Goal: Task Accomplishment & Management: Manage account settings

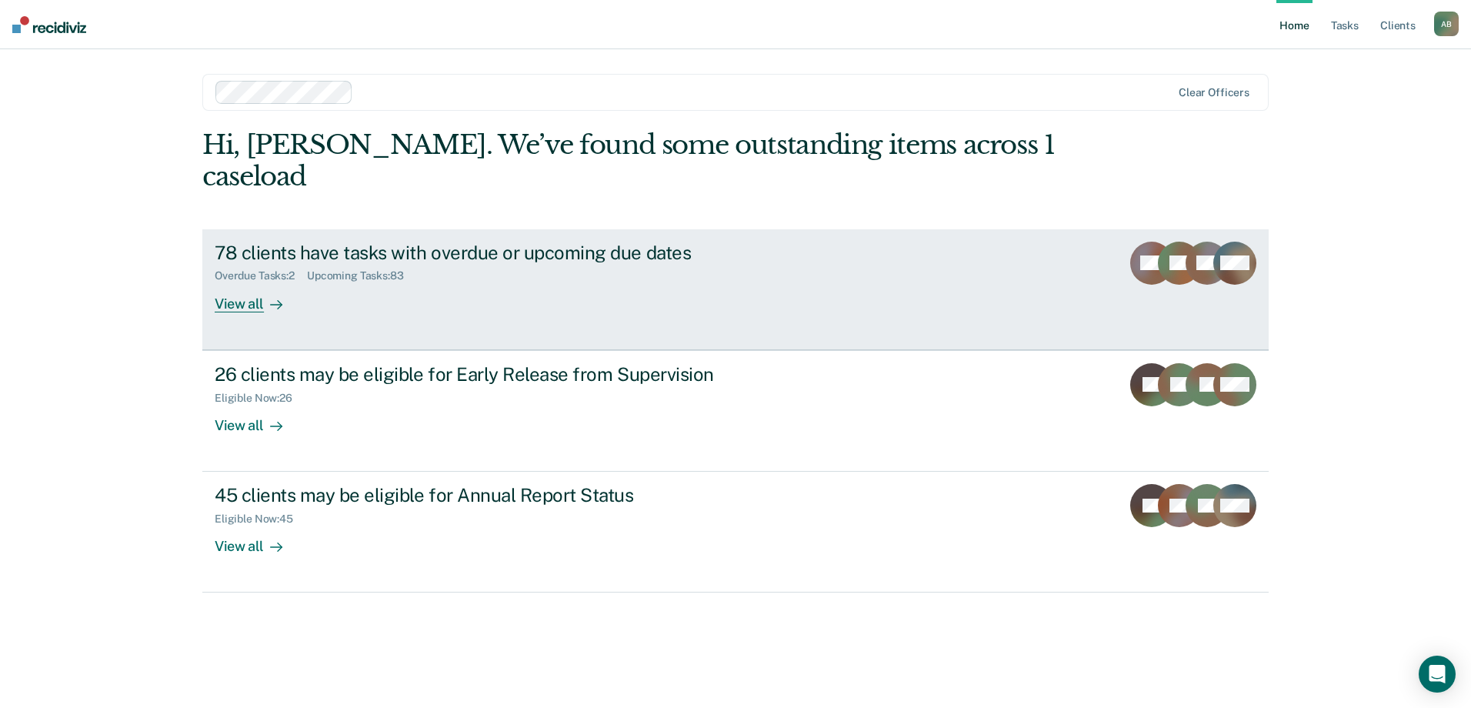
click at [378, 241] on div "78 clients have tasks with overdue or upcoming due dates" at bounding box center [485, 252] width 540 height 22
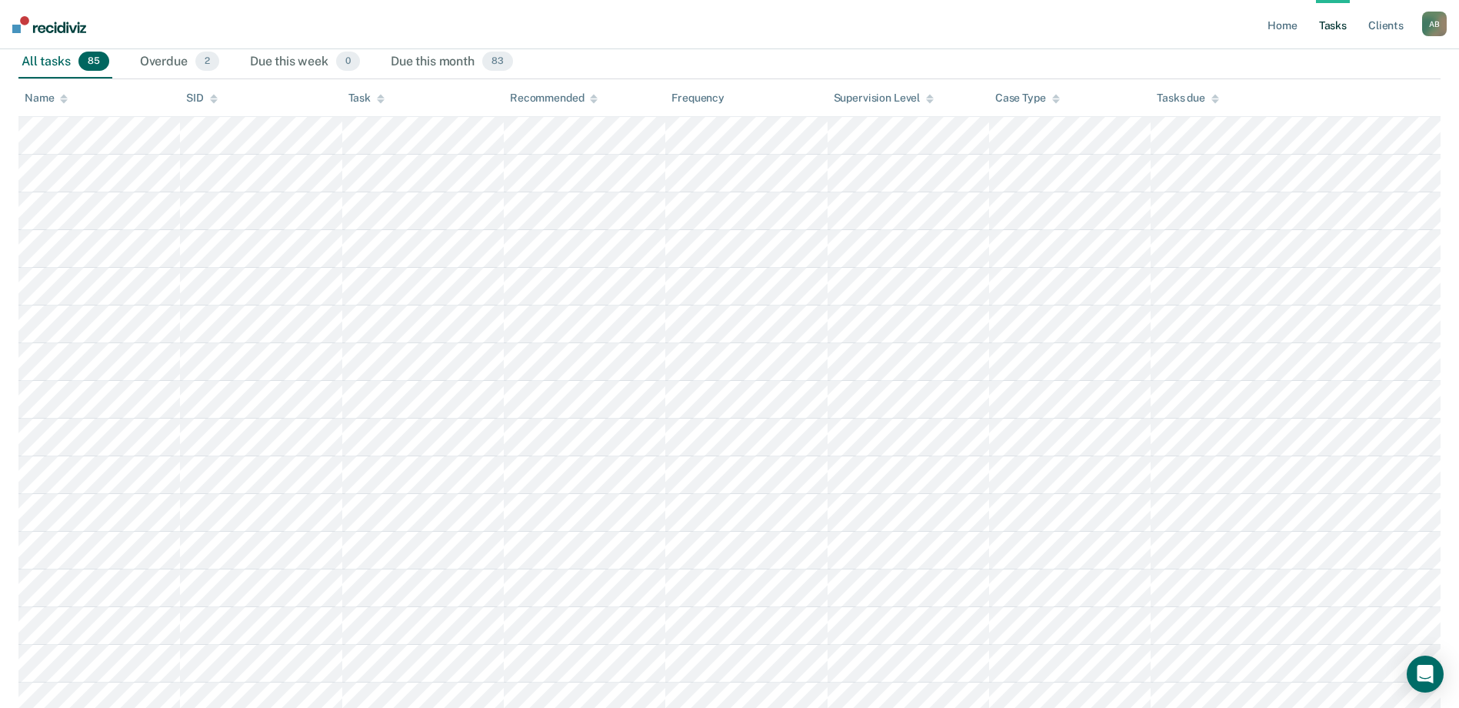
scroll to position [231, 0]
click at [168, 61] on div "Overdue 2" at bounding box center [179, 62] width 85 height 34
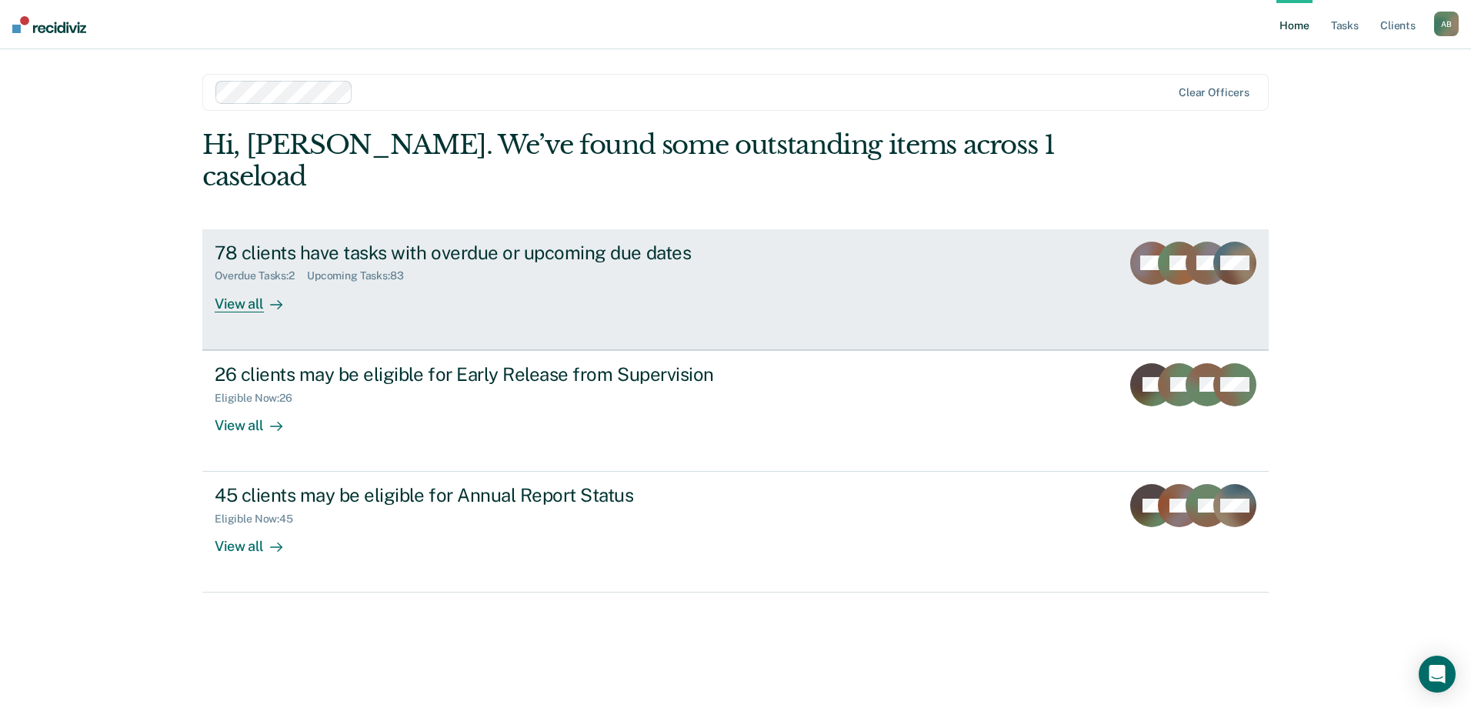
click at [338, 241] on div "78 clients have tasks with overdue or upcoming due dates" at bounding box center [485, 252] width 540 height 22
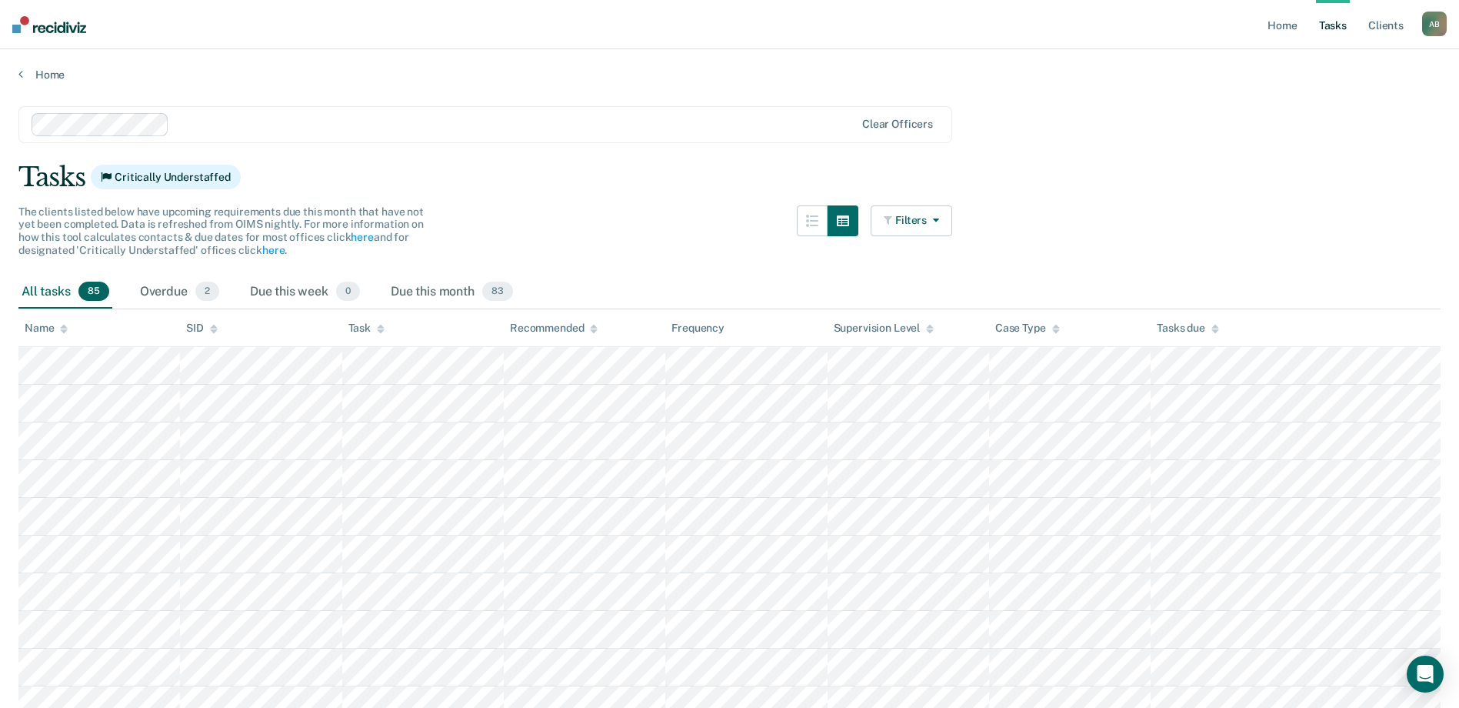
click at [917, 214] on button "Filters" at bounding box center [912, 220] width 82 height 31
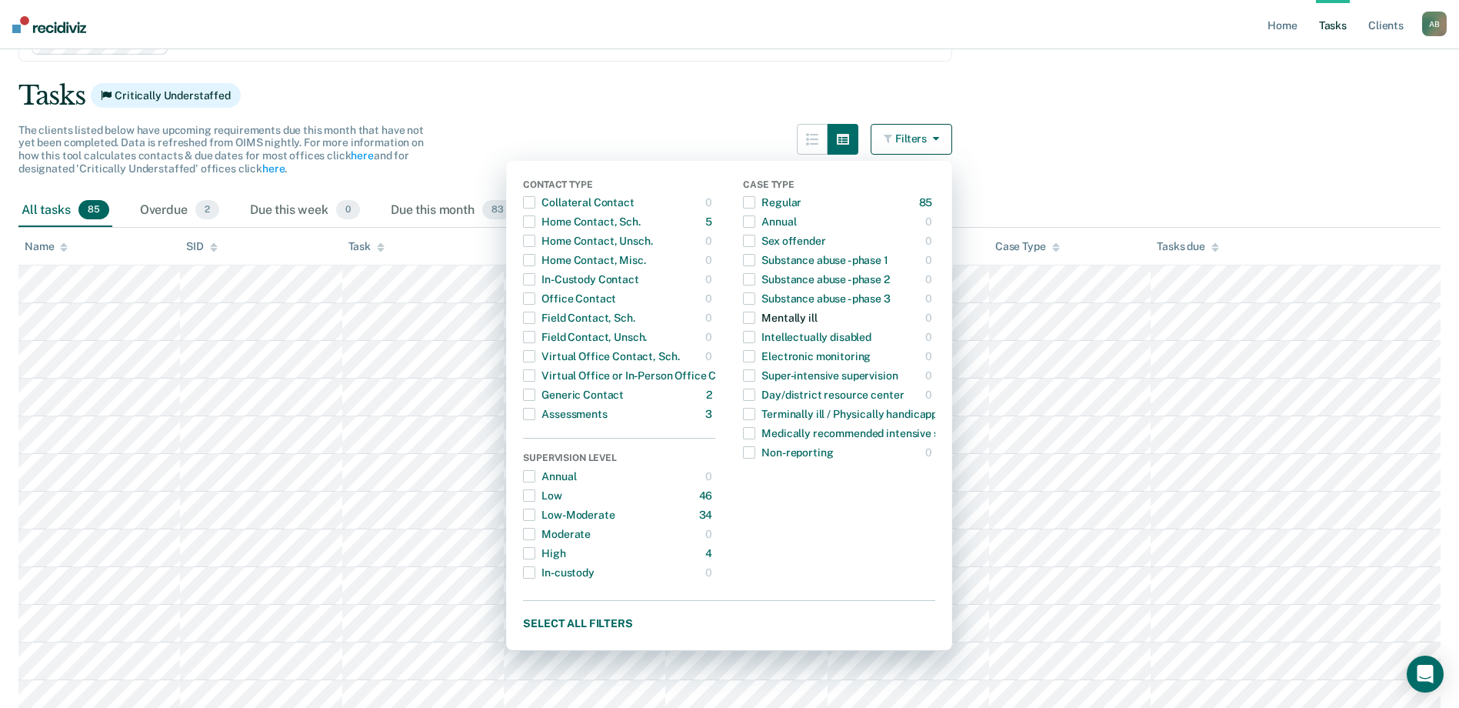
scroll to position [77, 0]
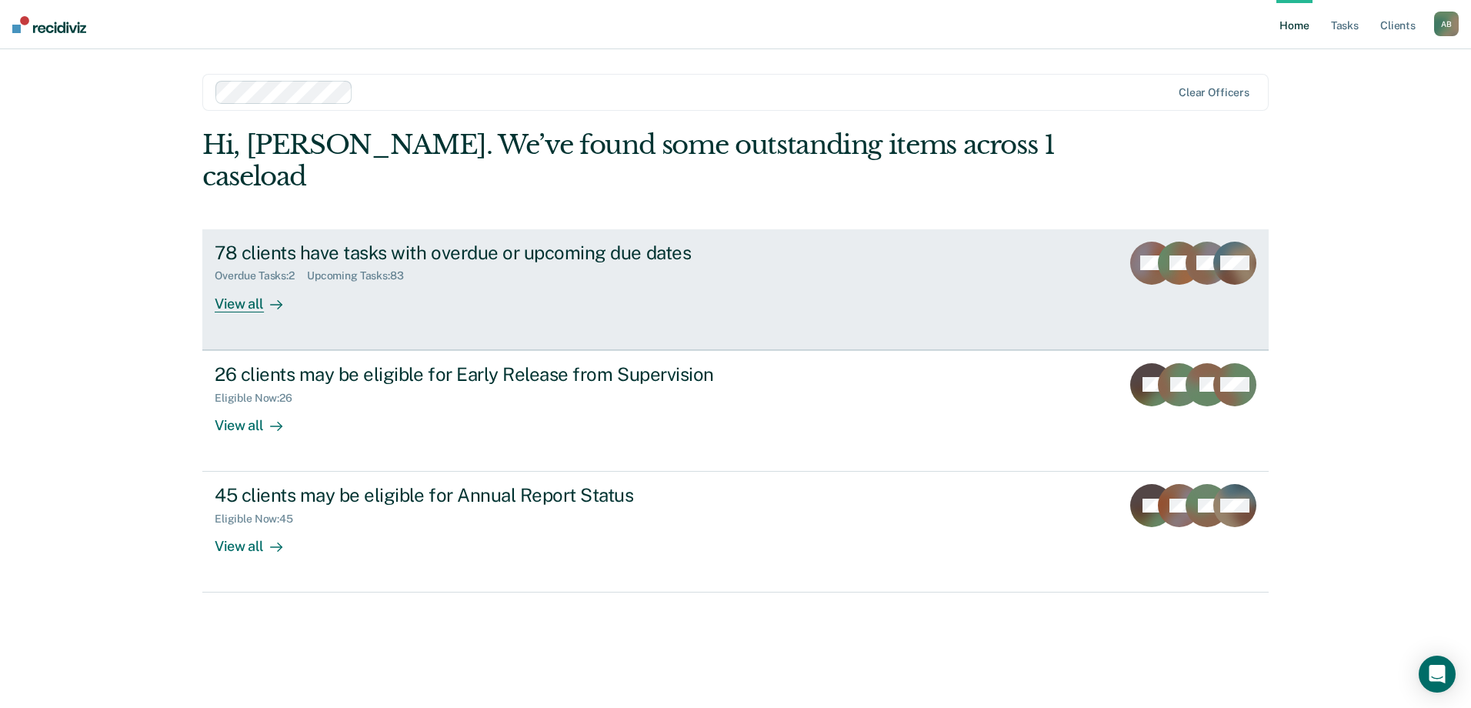
click at [325, 241] on div "78 clients have tasks with overdue or upcoming due dates" at bounding box center [485, 252] width 540 height 22
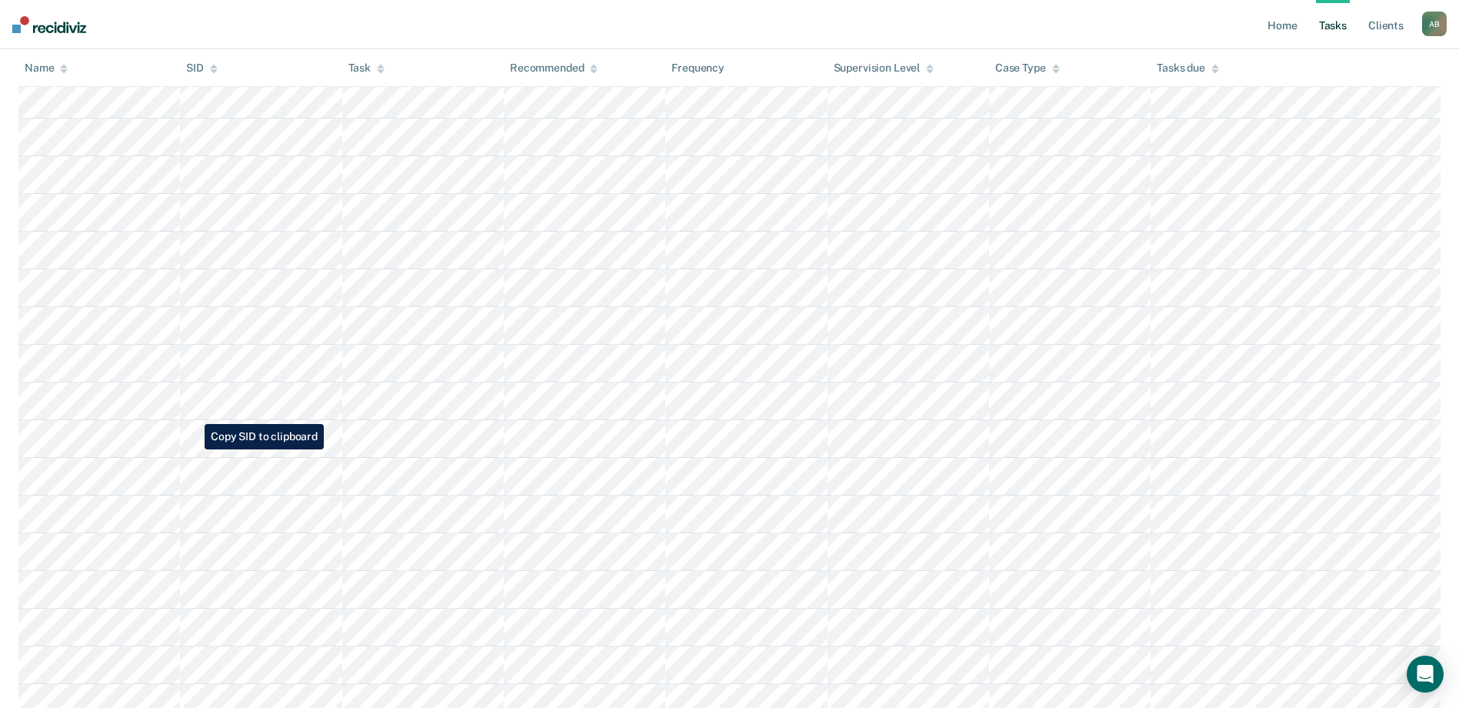
scroll to position [1923, 0]
